Goal: Use online tool/utility: Utilize a website feature to perform a specific function

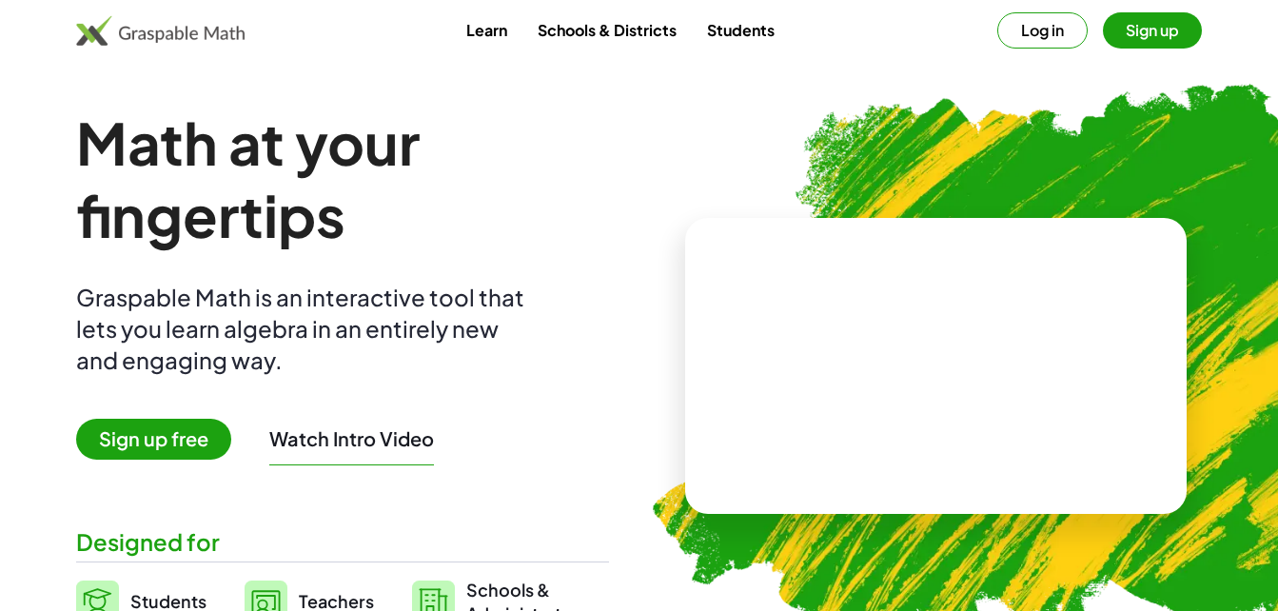
click at [162, 456] on span "Sign up free" at bounding box center [153, 439] width 155 height 41
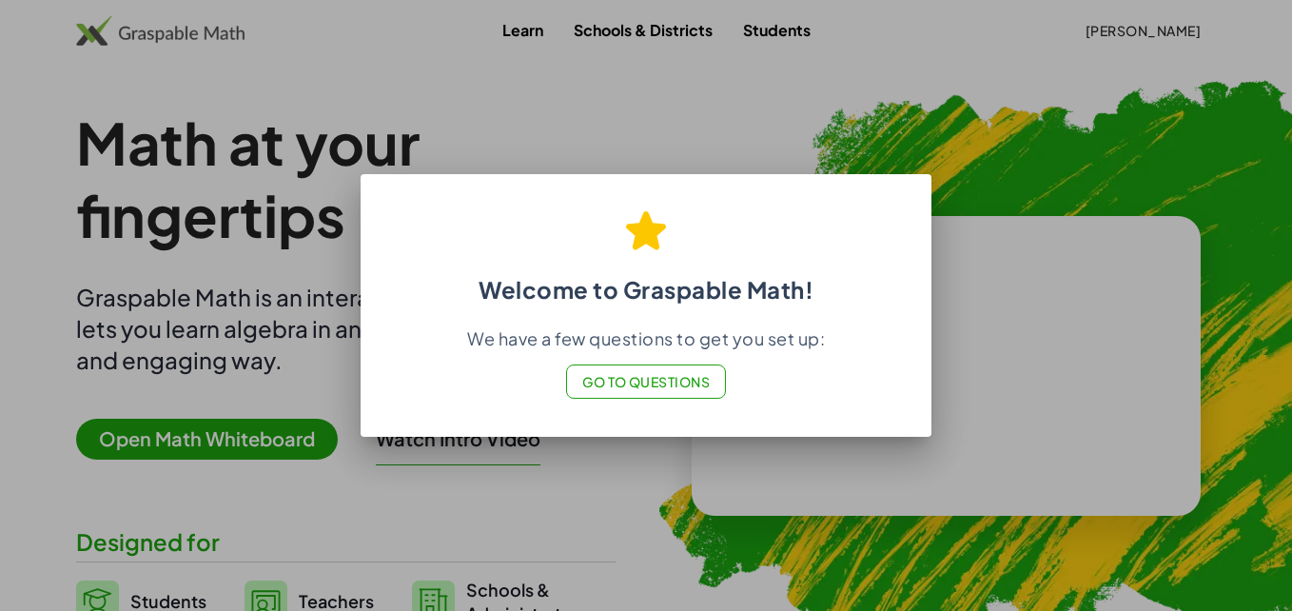
click at [1057, 298] on div at bounding box center [646, 305] width 1292 height 611
click at [655, 390] on span "Go to Questions" at bounding box center [646, 381] width 128 height 17
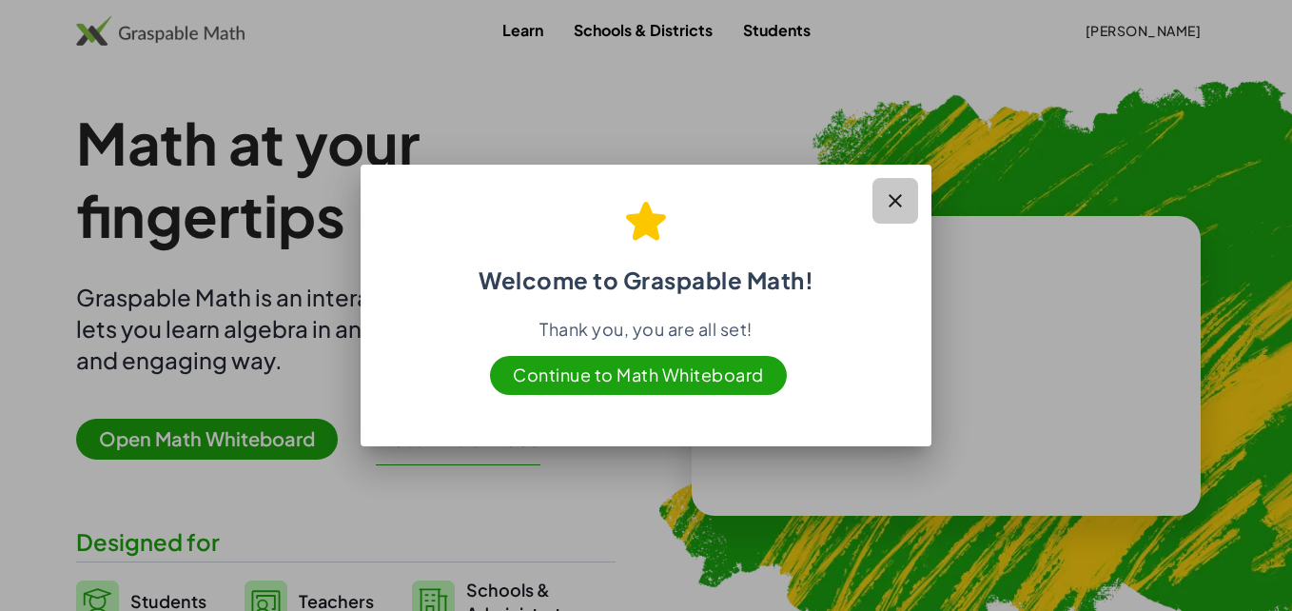
click at [911, 199] on button "button" at bounding box center [895, 201] width 46 height 46
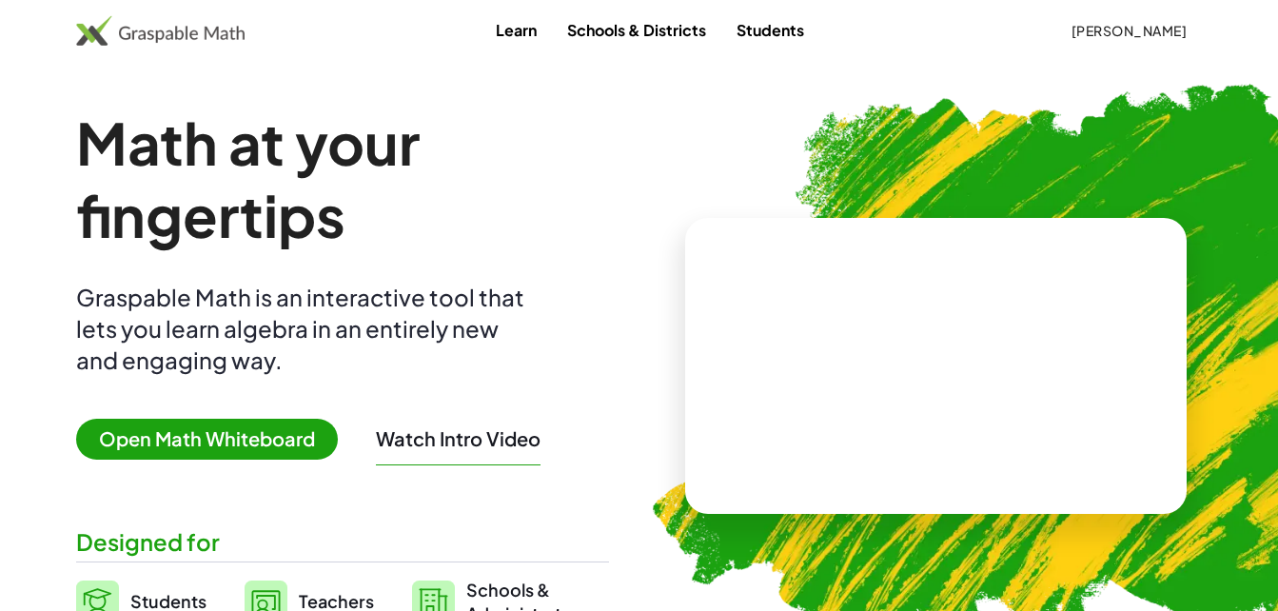
click at [796, 35] on link "Students" at bounding box center [770, 29] width 98 height 35
click at [513, 31] on link "Learn" at bounding box center [515, 29] width 71 height 35
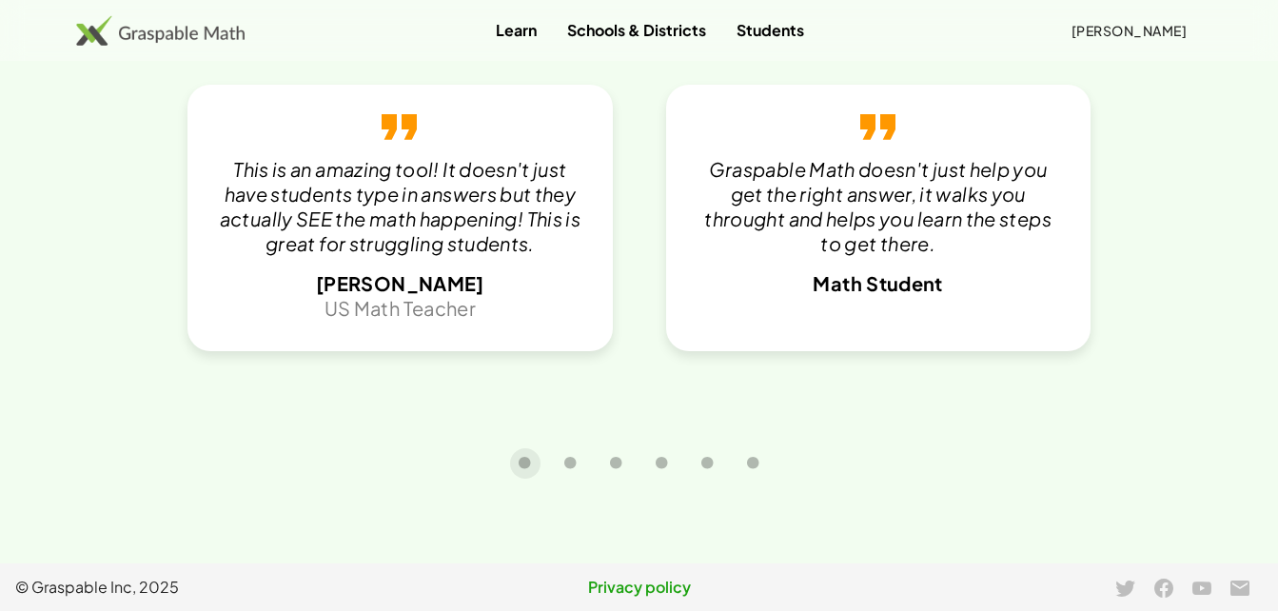
scroll to position [4093, 0]
click at [747, 465] on icon "Carousel slide 6 of 6" at bounding box center [753, 463] width 14 height 14
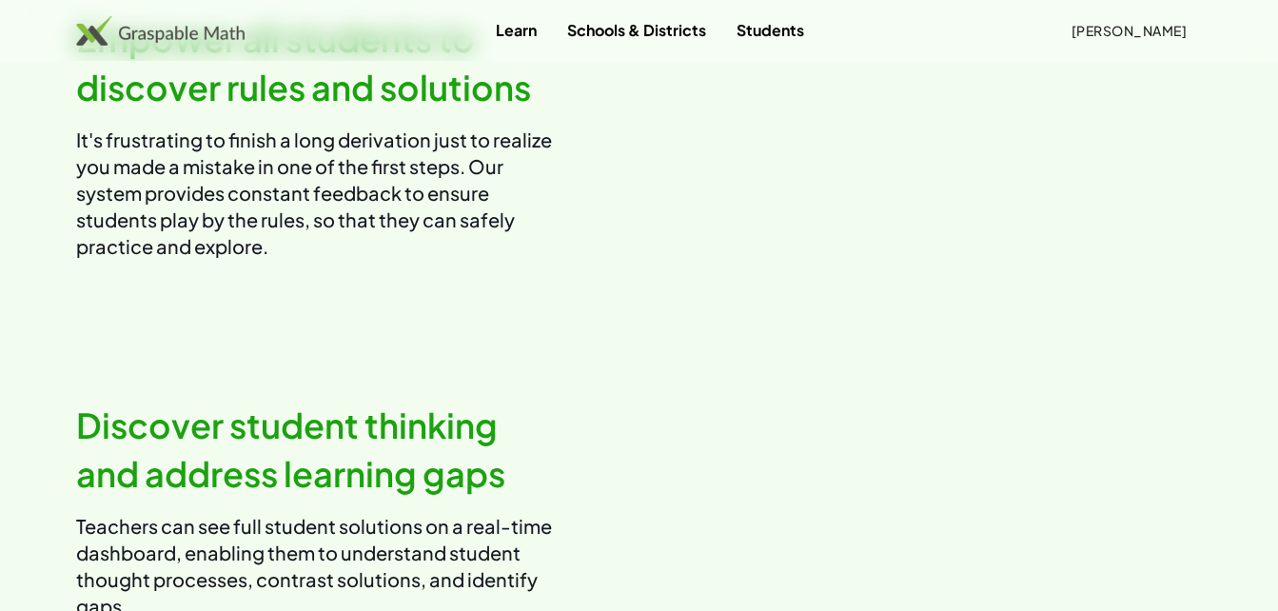
scroll to position [1885, 0]
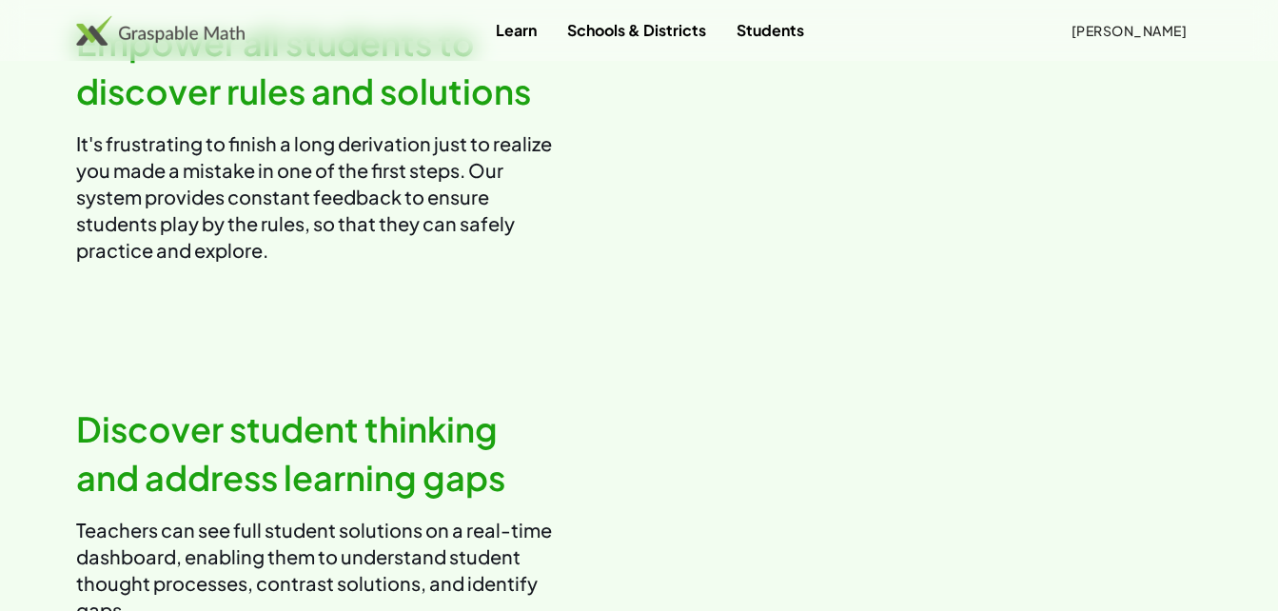
click at [895, 279] on video at bounding box center [929, 142] width 548 height 274
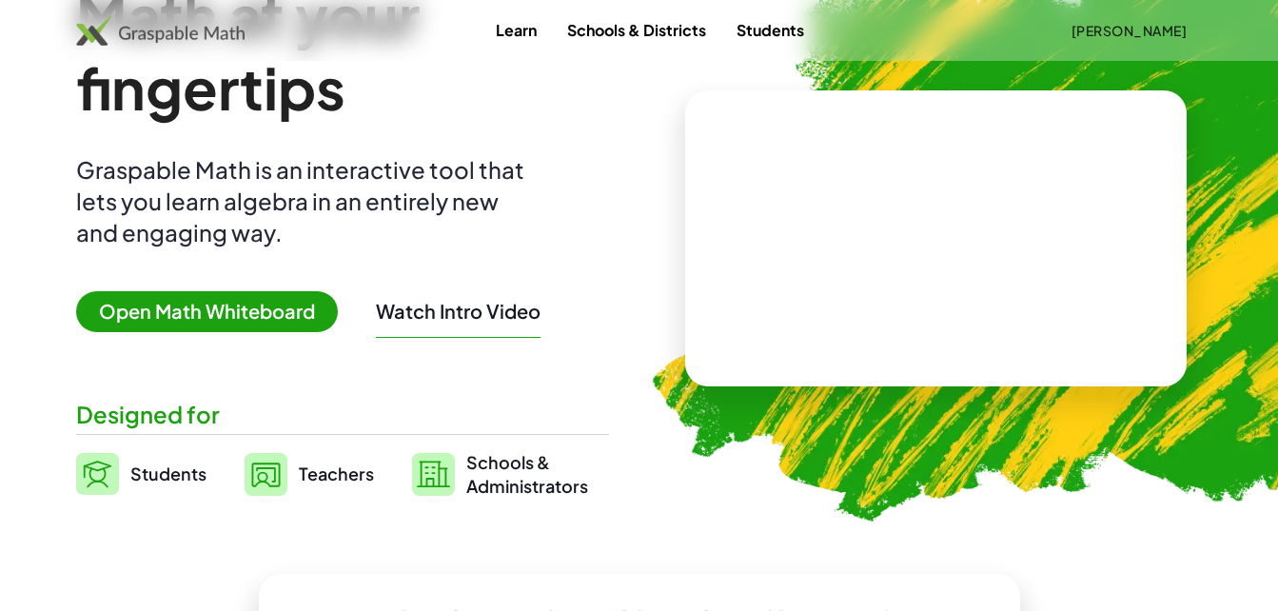
scroll to position [110, 0]
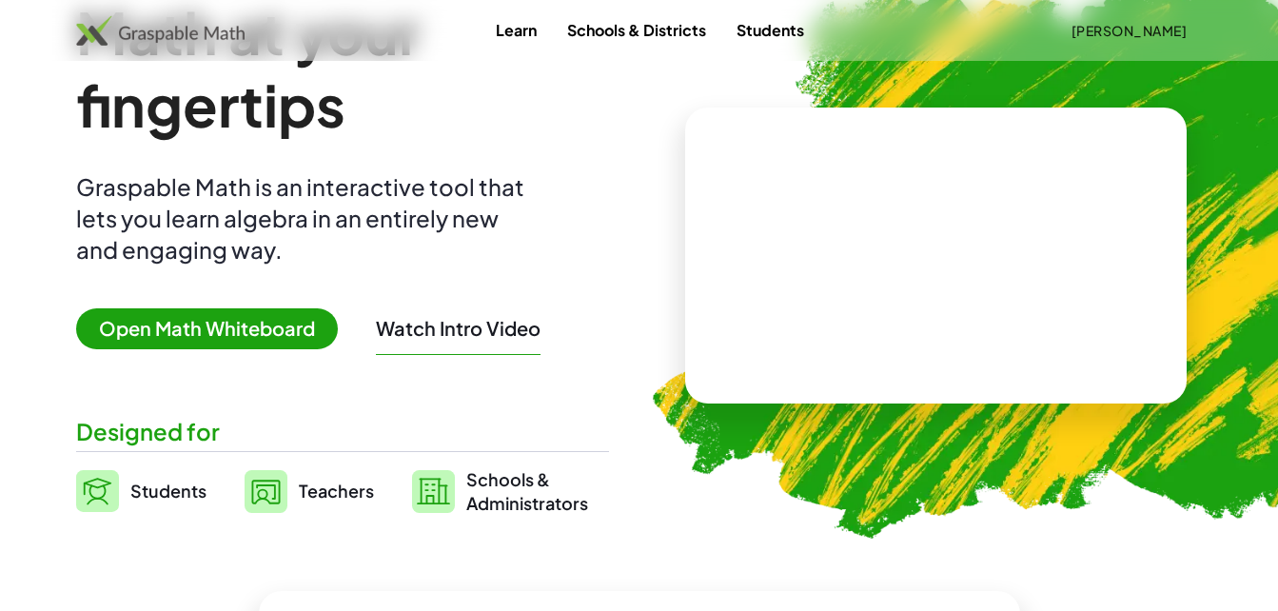
click at [127, 332] on span "Open Math Whiteboard" at bounding box center [207, 328] width 262 height 41
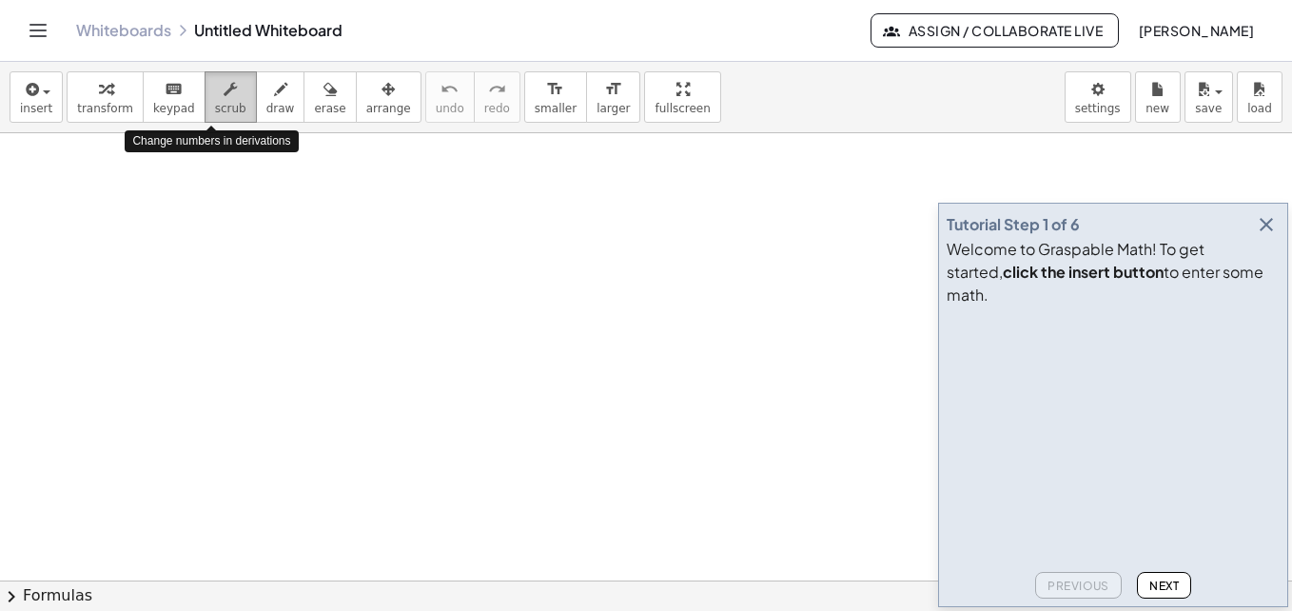
click at [205, 100] on button "scrub" at bounding box center [231, 96] width 52 height 51
drag, startPoint x: 234, startPoint y: 214, endPoint x: 244, endPoint y: 281, distance: 67.4
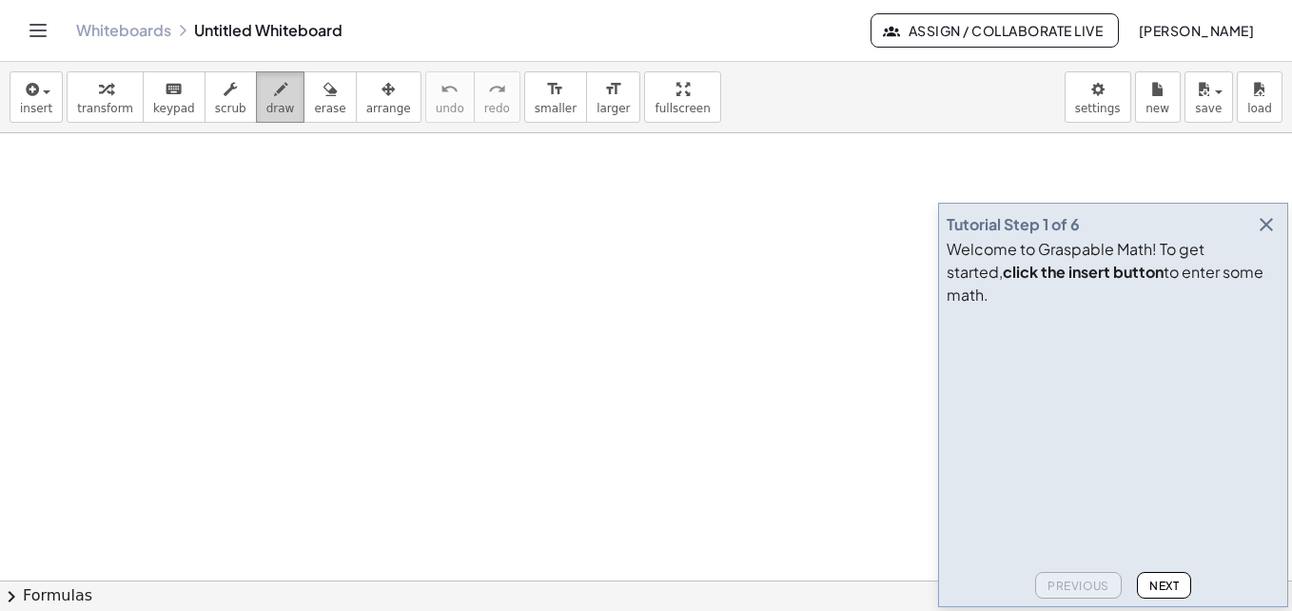
click at [274, 93] on icon "button" at bounding box center [280, 89] width 13 height 23
drag, startPoint x: 101, startPoint y: 197, endPoint x: 102, endPoint y: 227, distance: 30.5
drag, startPoint x: 111, startPoint y: 221, endPoint x: 130, endPoint y: 259, distance: 42.5
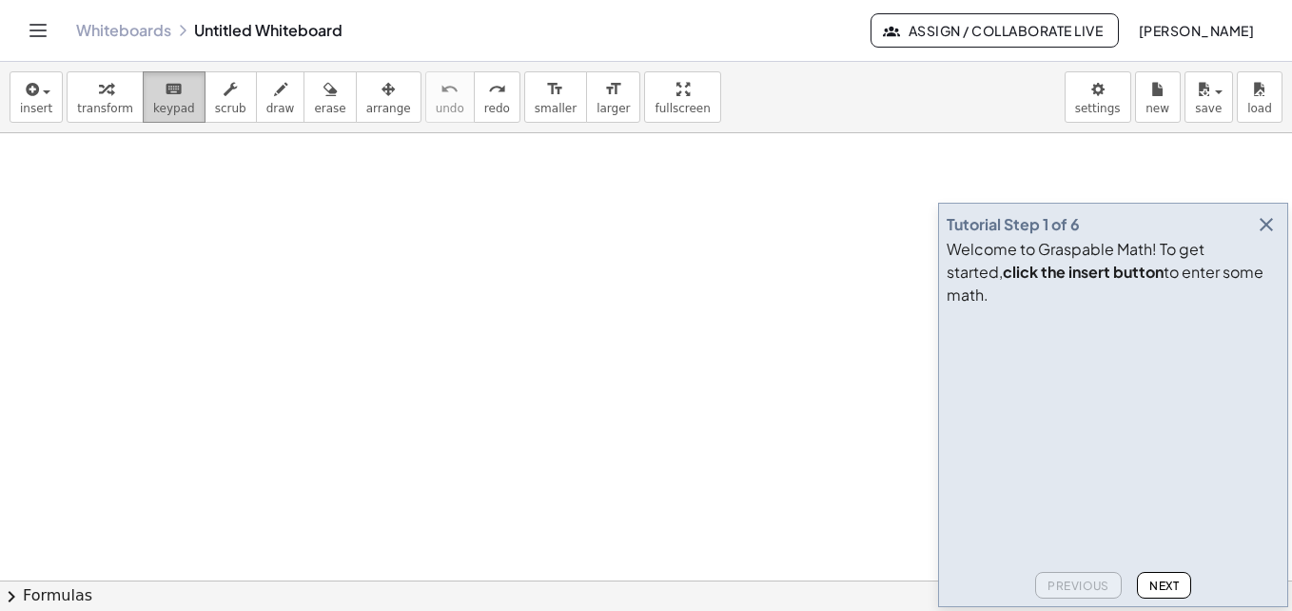
click at [165, 87] on icon "keyboard" at bounding box center [174, 89] width 18 height 23
click at [1152, 567] on div "Previous Next" at bounding box center [1113, 581] width 333 height 34
click at [23, 109] on span "insert" at bounding box center [36, 108] width 32 height 13
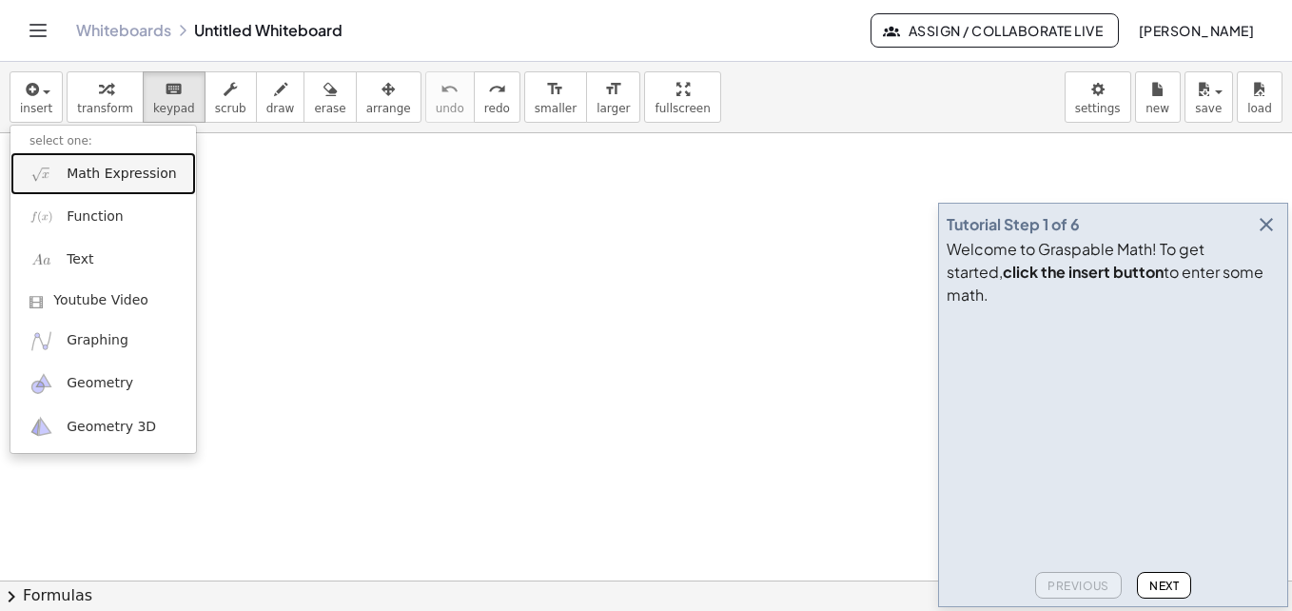
click at [59, 172] on link "Math Expression" at bounding box center [103, 173] width 186 height 43
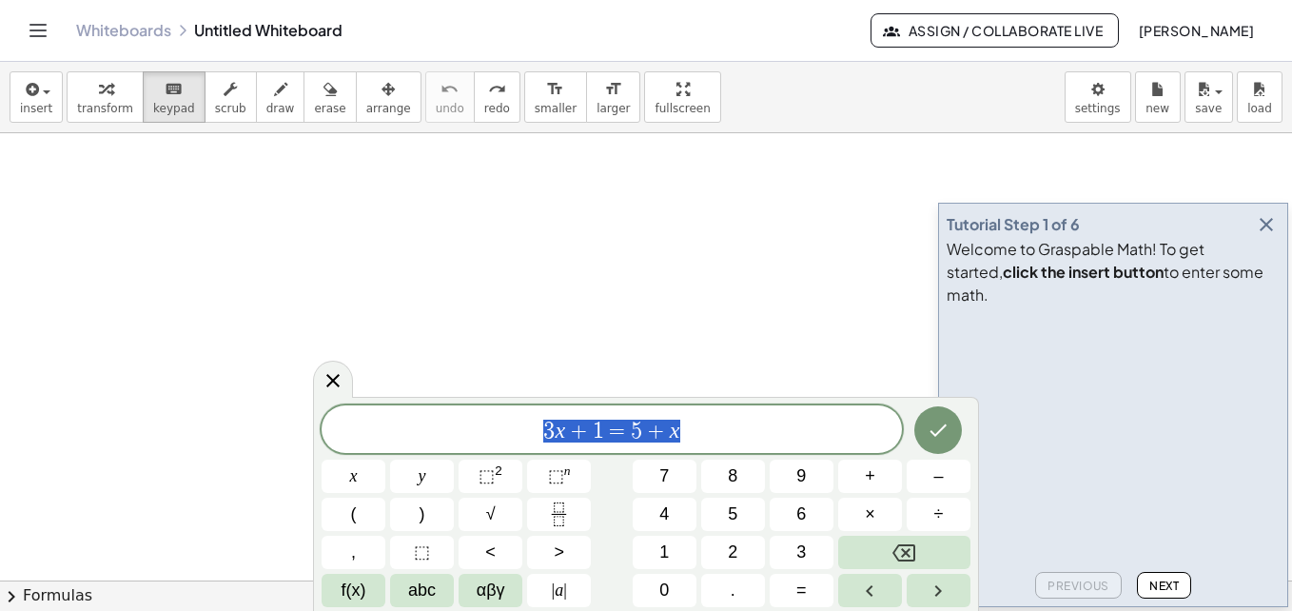
drag, startPoint x: 701, startPoint y: 437, endPoint x: 461, endPoint y: 426, distance: 240.0
click at [461, 426] on span "3 x + 1 = 5 + x" at bounding box center [612, 431] width 580 height 27
click at [328, 556] on button "," at bounding box center [354, 552] width 64 height 33
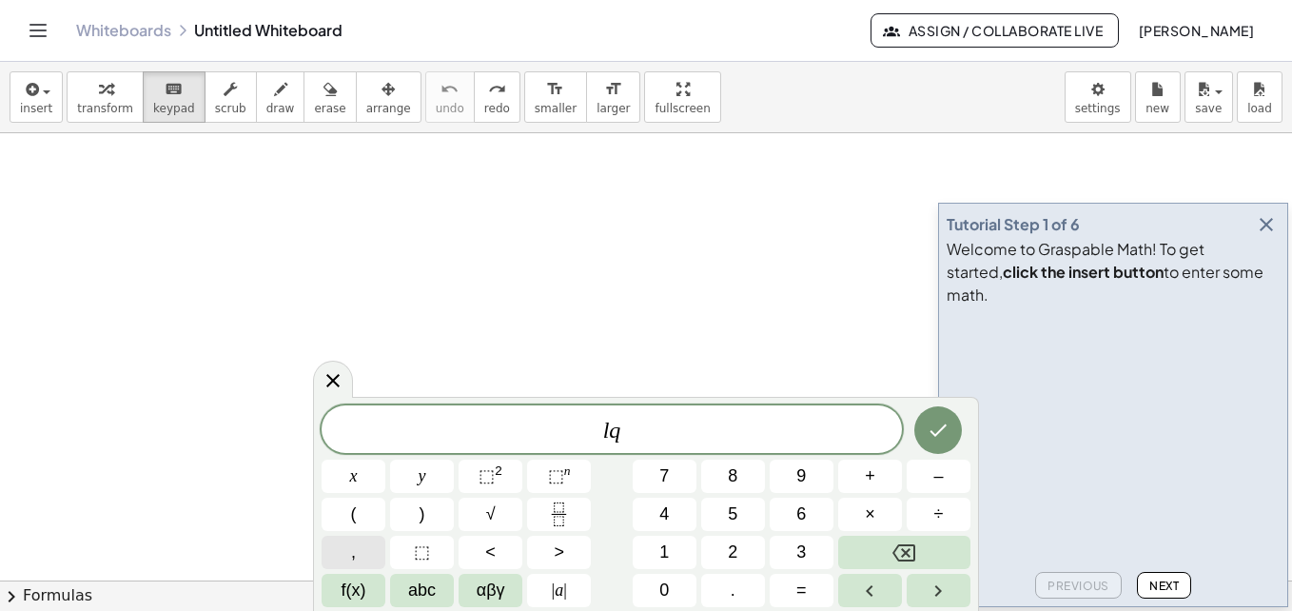
click at [378, 551] on button "," at bounding box center [354, 552] width 64 height 33
click at [378, 552] on button "," at bounding box center [354, 552] width 64 height 33
click at [137, 264] on div at bounding box center [646, 552] width 1292 height 1018
